Goal: Task Accomplishment & Management: Manage account settings

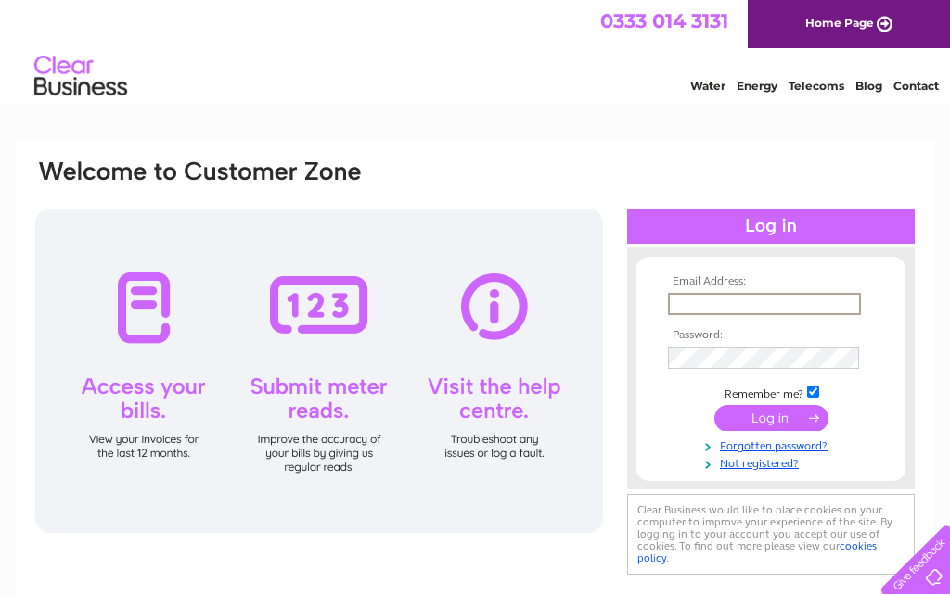
type input "Johnjefferson1555@hotmail.com"
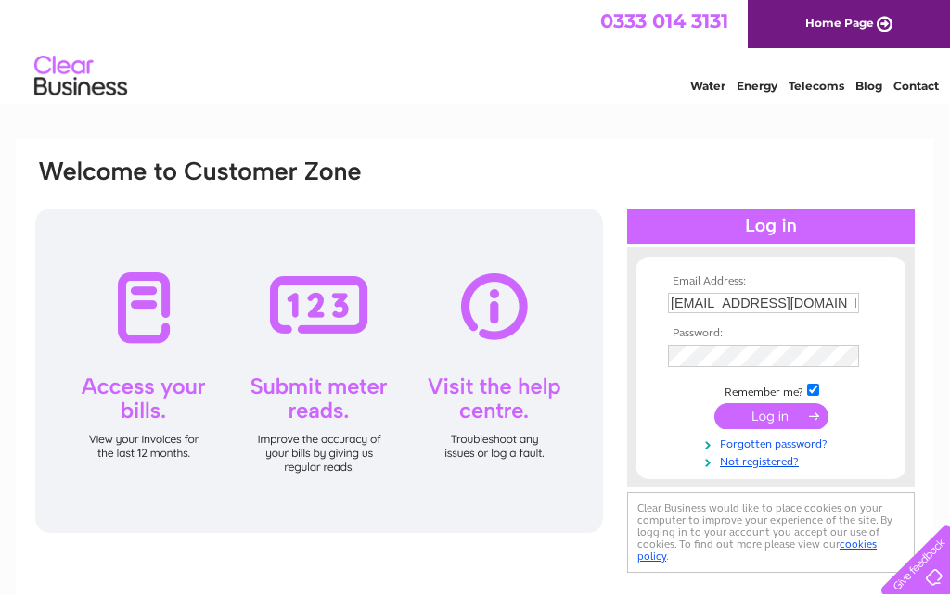
click at [771, 427] on input "submit" at bounding box center [771, 416] width 114 height 26
click at [788, 424] on input "submit" at bounding box center [771, 416] width 114 height 26
click at [754, 429] on input "submit" at bounding box center [771, 416] width 114 height 26
click at [760, 429] on input "submit" at bounding box center [771, 416] width 114 height 26
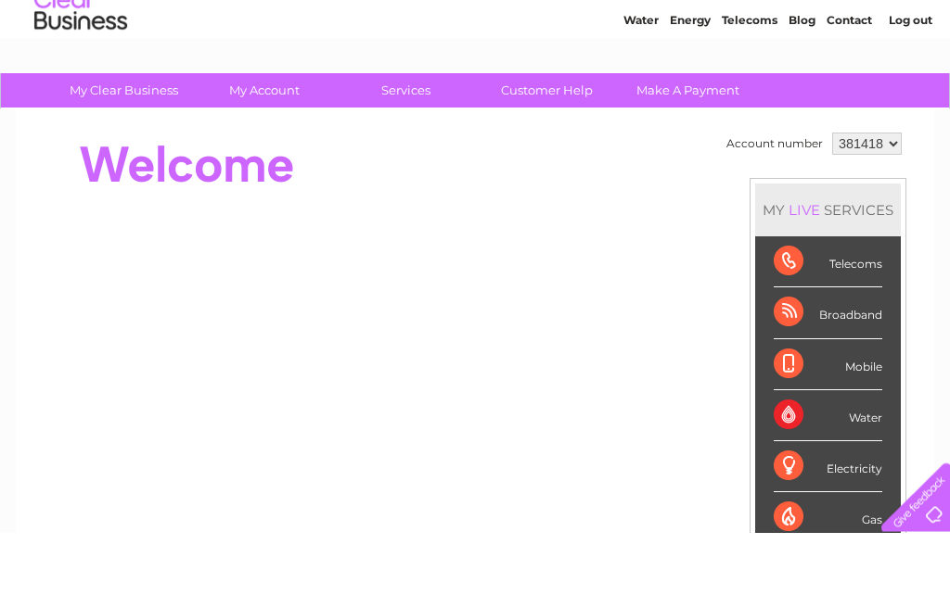
scroll to position [66, 0]
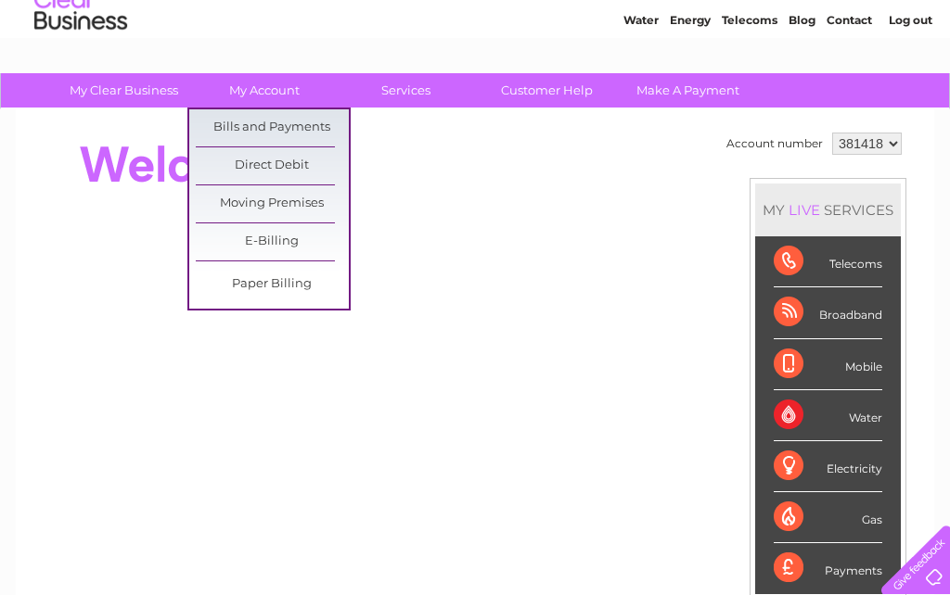
click at [230, 122] on link "Bills and Payments" at bounding box center [272, 127] width 153 height 37
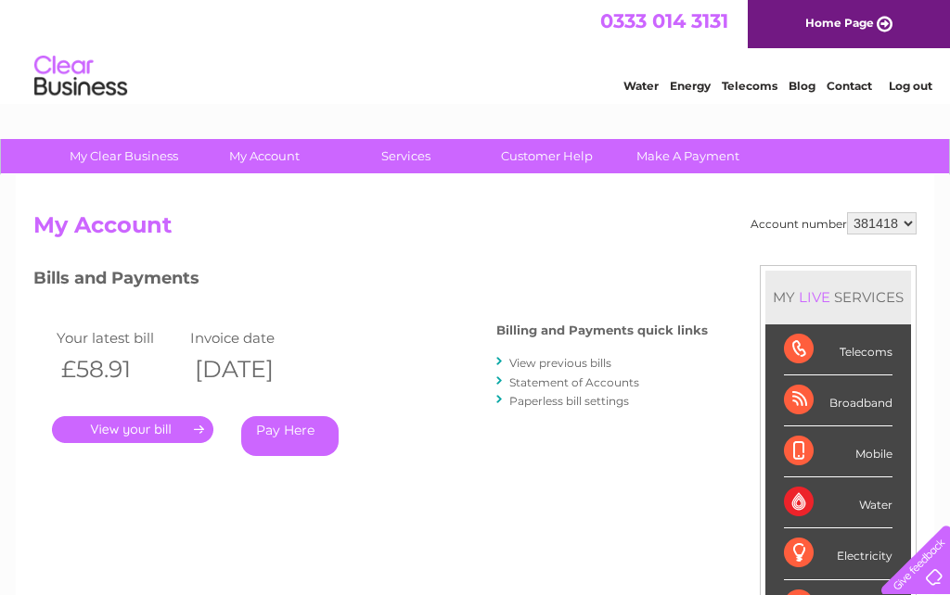
click at [142, 426] on link "." at bounding box center [132, 429] width 161 height 27
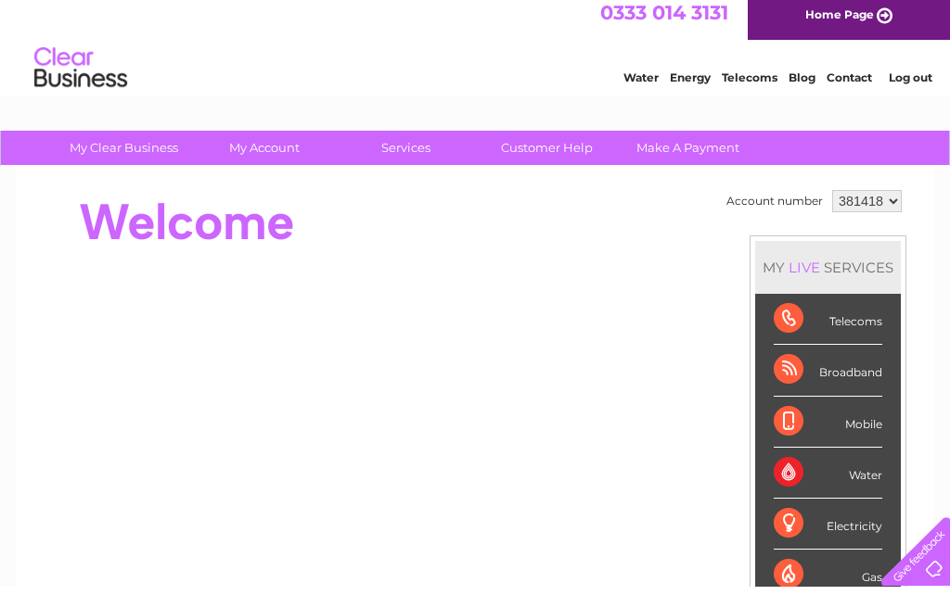
scroll to position [10, 0]
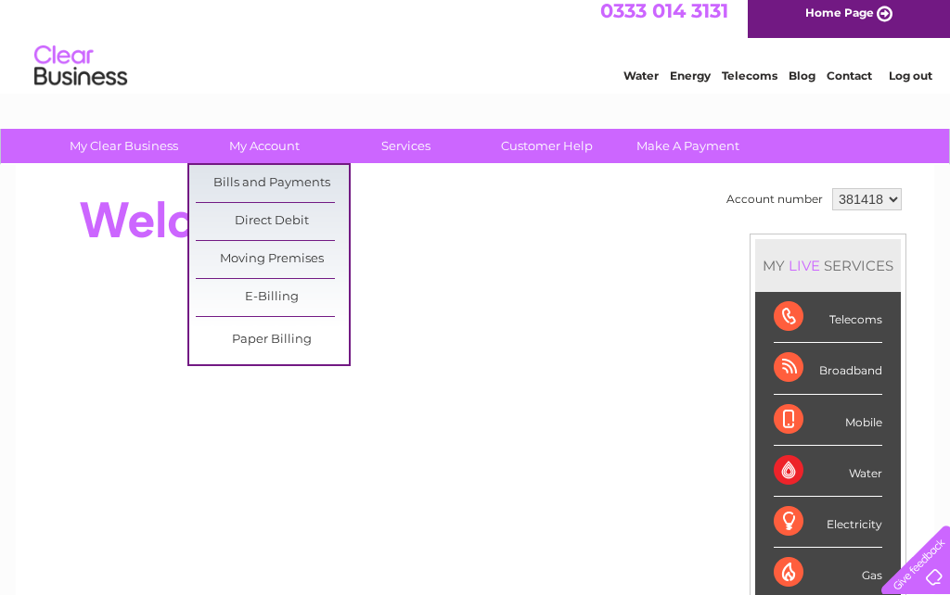
click at [241, 174] on link "Bills and Payments" at bounding box center [272, 183] width 153 height 37
click at [235, 180] on link "Bills and Payments" at bounding box center [272, 183] width 153 height 37
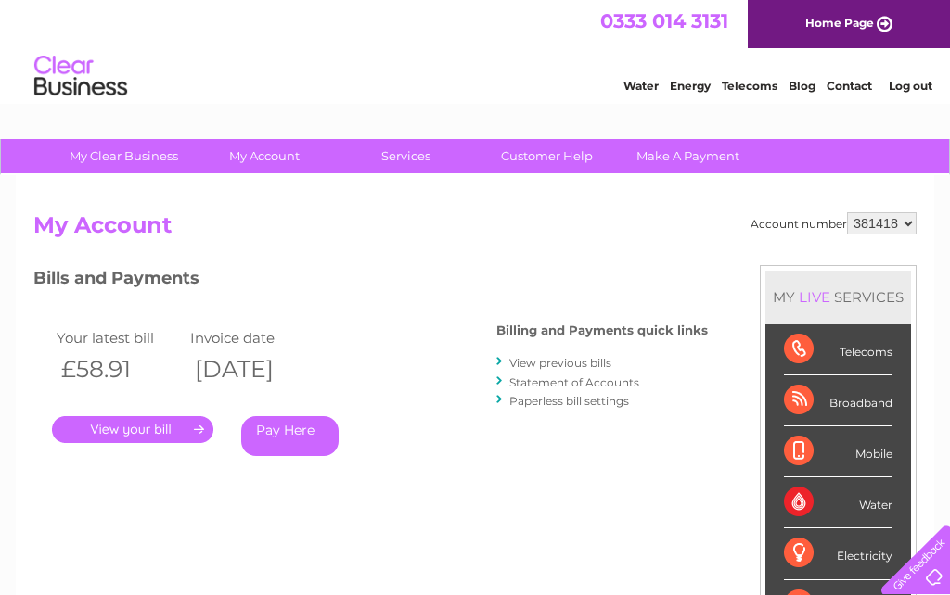
click at [116, 422] on link "." at bounding box center [132, 429] width 161 height 27
